Goal: Task Accomplishment & Management: Use online tool/utility

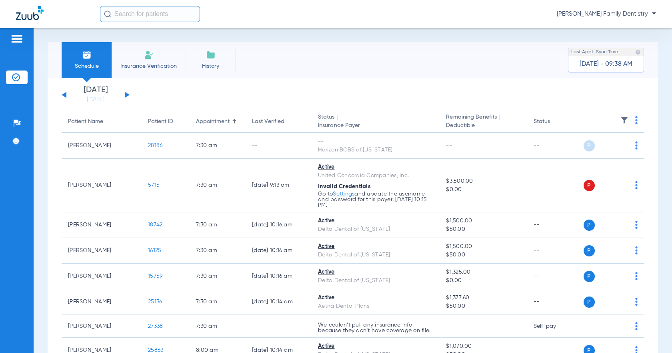
click at [636, 121] on img at bounding box center [637, 120] width 2 height 8
click at [614, 155] on button "Verify All" at bounding box center [600, 152] width 63 height 16
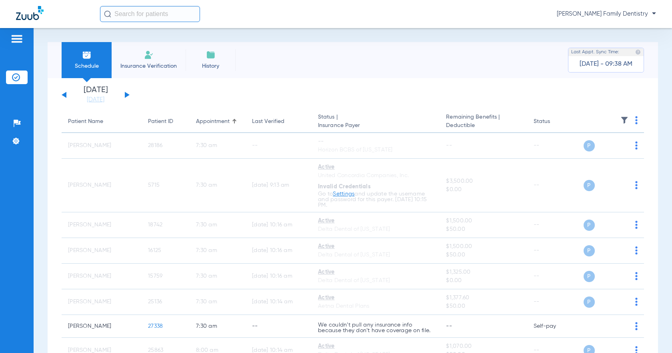
click at [125, 91] on div "[DATE] [DATE] [DATE] [DATE] [DATE] [DATE] [DATE] [DATE] [DATE] [DATE] [DATE] [D…" at bounding box center [96, 95] width 68 height 18
click at [126, 93] on button at bounding box center [127, 95] width 5 height 6
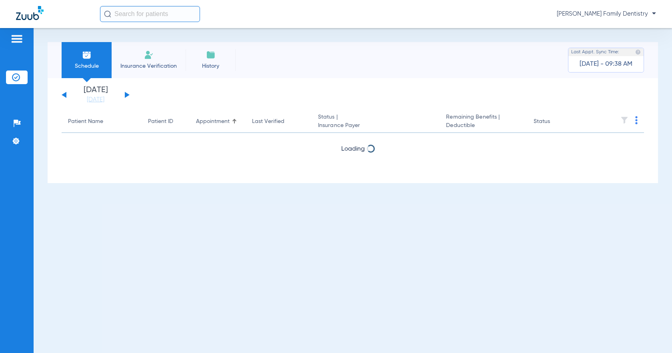
click at [636, 120] on img at bounding box center [637, 120] width 2 height 8
click at [608, 150] on span "Verify All" at bounding box center [607, 152] width 48 height 6
click at [127, 91] on div "[DATE] [DATE] [DATE] [DATE] [DATE] [DATE] [DATE] [DATE] [DATE] [DATE] [DATE] [D…" at bounding box center [96, 95] width 68 height 18
click at [126, 94] on button at bounding box center [127, 95] width 5 height 6
click at [637, 122] on img at bounding box center [637, 120] width 2 height 8
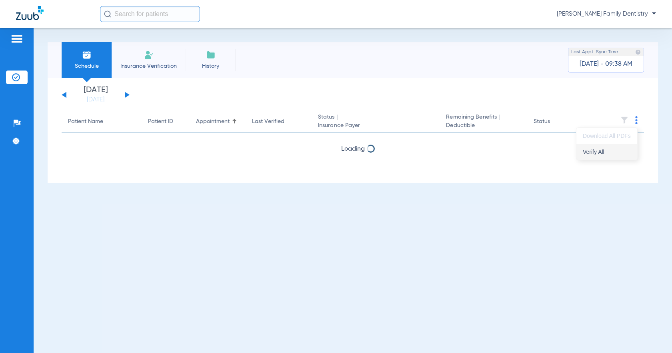
click at [604, 148] on button "Verify All" at bounding box center [607, 152] width 61 height 16
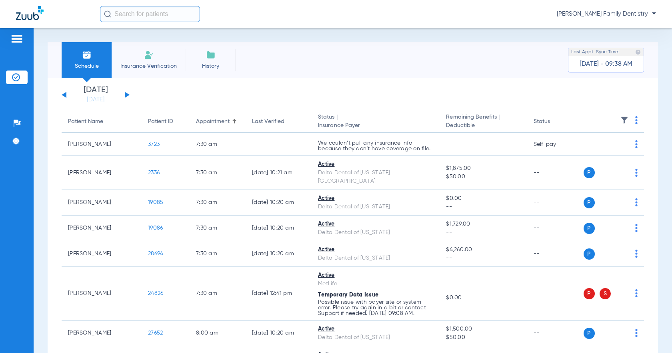
click at [126, 93] on button at bounding box center [127, 95] width 5 height 6
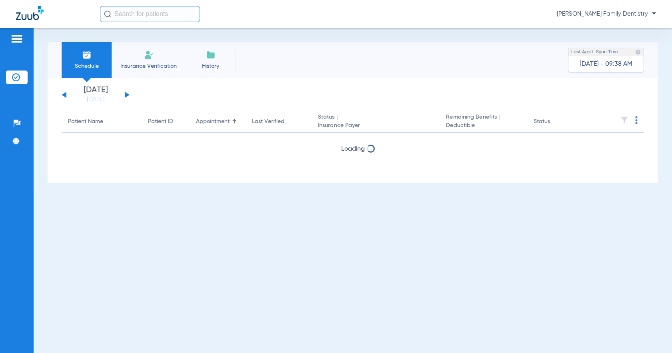
click at [637, 121] on img at bounding box center [637, 120] width 2 height 8
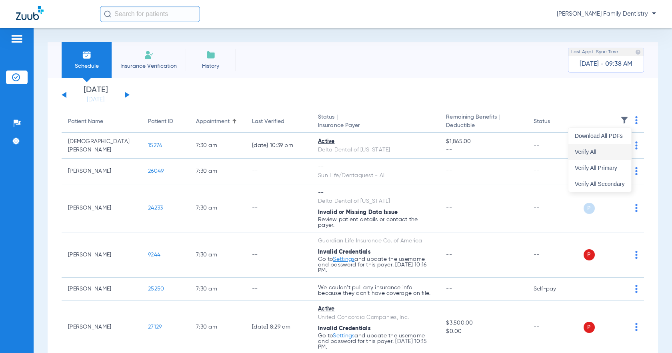
click at [607, 153] on span "Verify All" at bounding box center [600, 152] width 50 height 6
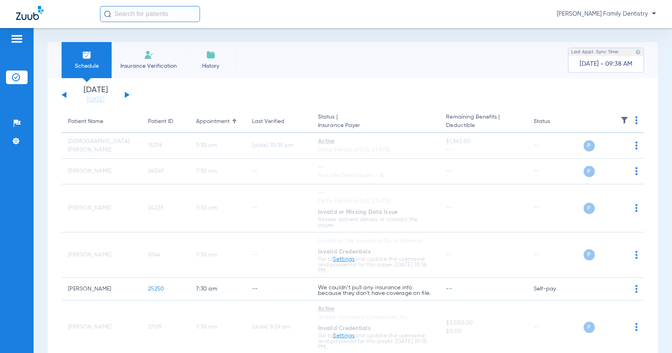
click at [125, 93] on button at bounding box center [127, 95] width 5 height 6
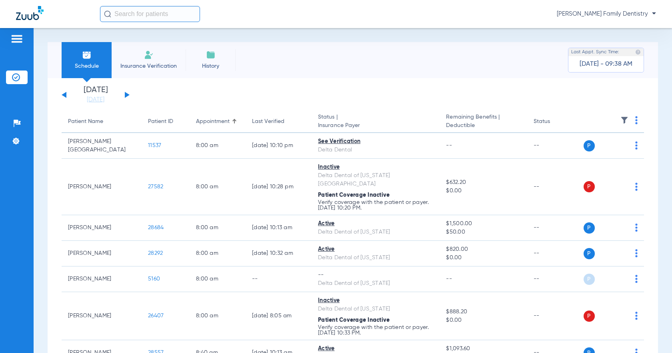
click at [636, 120] on img at bounding box center [637, 120] width 2 height 8
click at [601, 146] on button "Verify All" at bounding box center [601, 152] width 61 height 16
